Goal: Browse casually

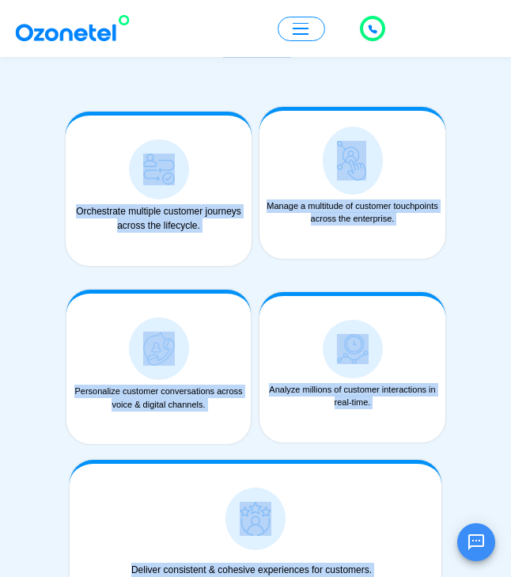
scroll to position [2009, 0]
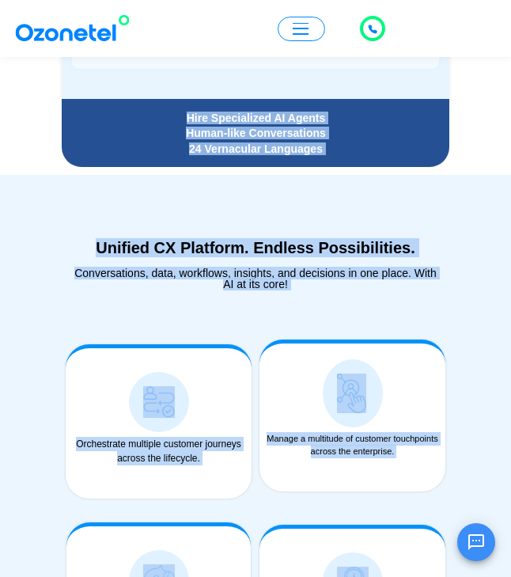
drag, startPoint x: 0, startPoint y: 0, endPoint x: 372, endPoint y: -62, distance: 377.2
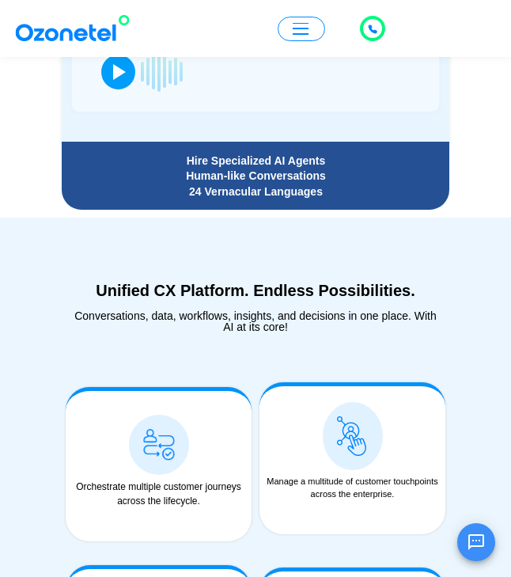
click at [222, 281] on div "Unified CX Platform. Endless Possibilities." at bounding box center [256, 290] width 372 height 19
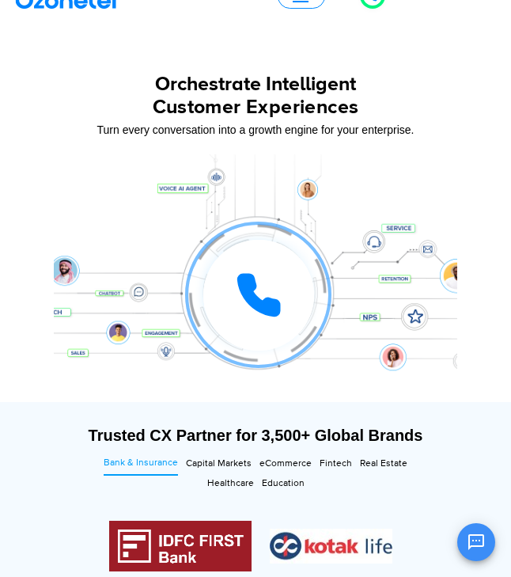
scroll to position [0, 0]
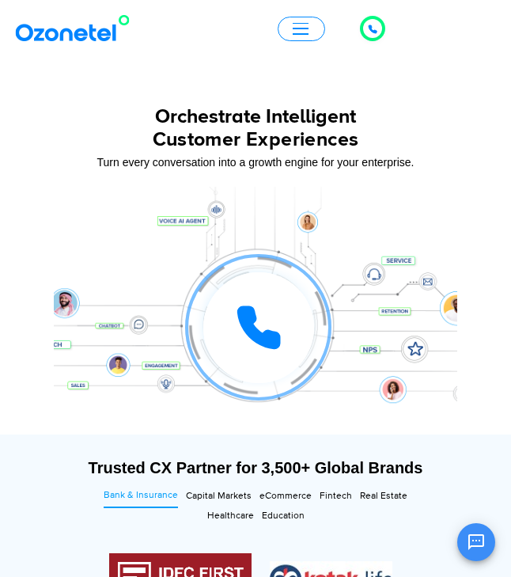
click at [223, 124] on div "Orchestrate Intelligent" at bounding box center [256, 117] width 404 height 20
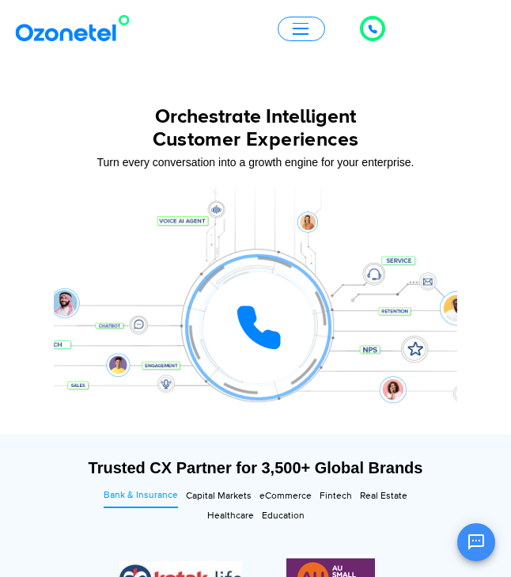
drag, startPoint x: 157, startPoint y: 109, endPoint x: 166, endPoint y: 84, distance: 27.1
drag, startPoint x: 250, startPoint y: 112, endPoint x: 274, endPoint y: 118, distance: 24.4
click at [274, 119] on div "Orchestrate Intelligent" at bounding box center [256, 117] width 404 height 20
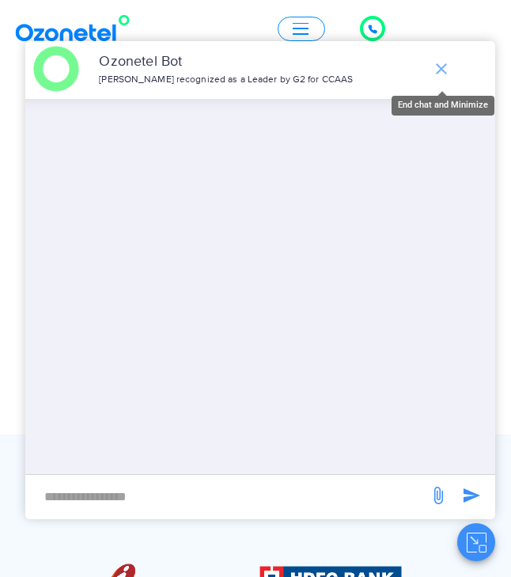
click at [439, 72] on icon "end chat or minimize" at bounding box center [441, 68] width 11 height 11
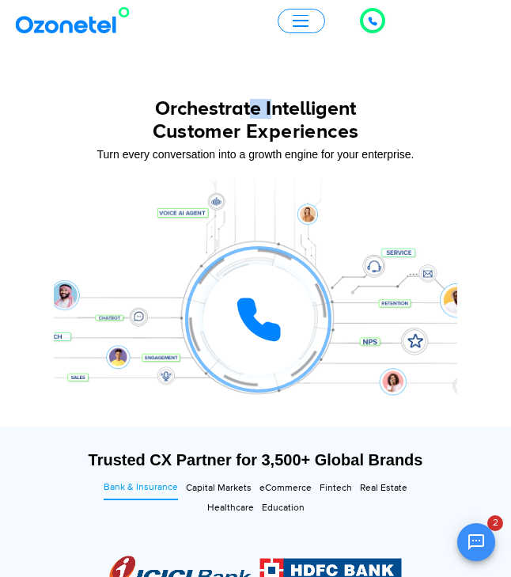
scroll to position [10, 0]
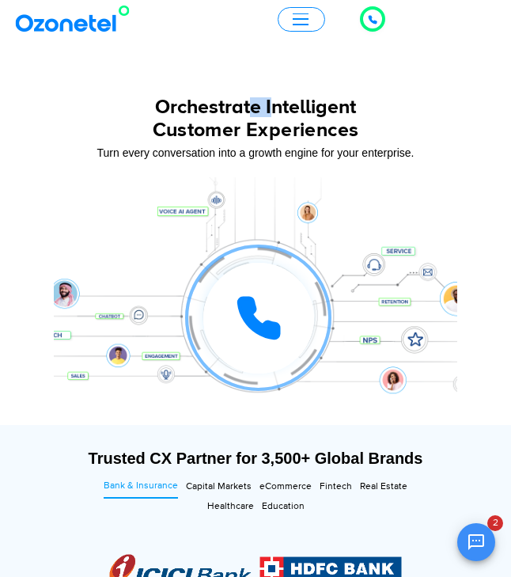
click at [249, 107] on div "Orchestrate Intelligent" at bounding box center [256, 107] width 404 height 20
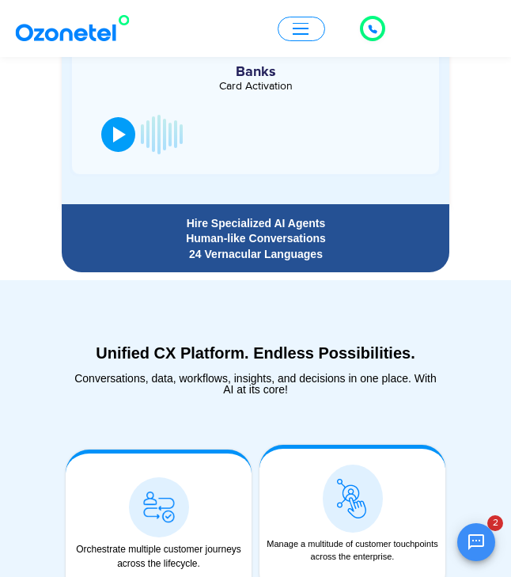
scroll to position [1948, 0]
